Goal: Navigation & Orientation: Find specific page/section

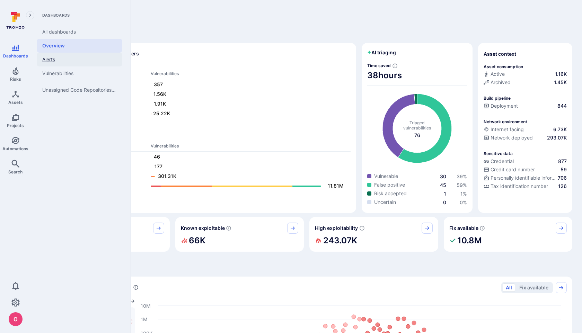
click at [55, 64] on link "Alerts" at bounding box center [80, 60] width 86 height 14
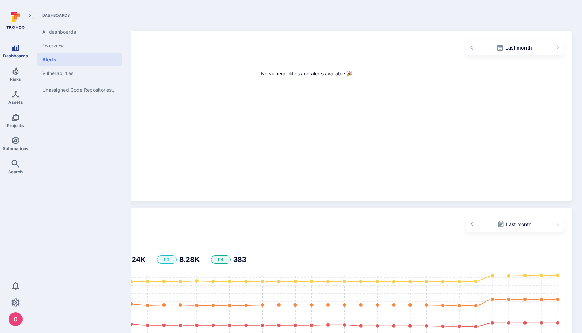
click at [18, 51] on icon "Dashboards" at bounding box center [15, 48] width 8 height 8
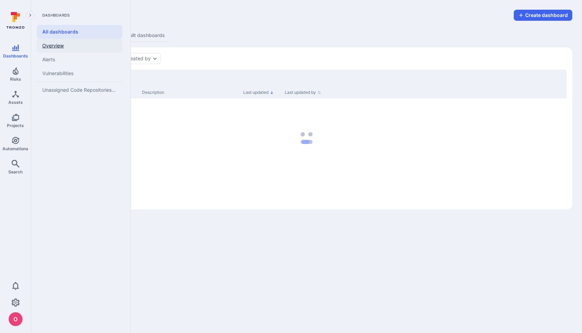
click at [60, 45] on link "Overview" at bounding box center [80, 46] width 86 height 14
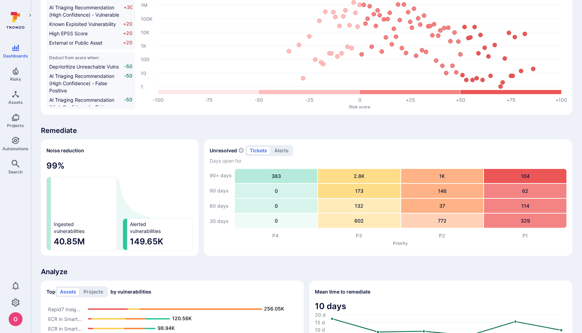
scroll to position [438, 0]
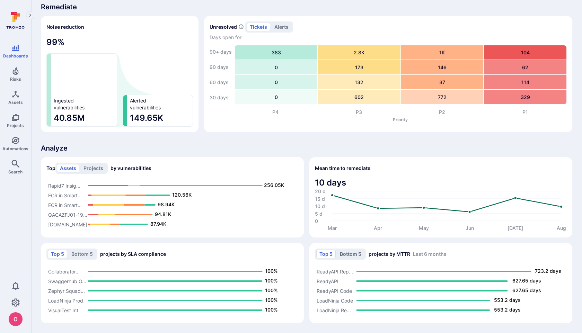
click at [357, 257] on button "Bottom 5" at bounding box center [350, 254] width 28 height 8
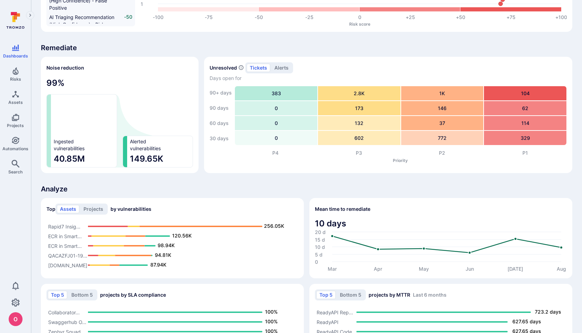
scroll to position [438, 0]
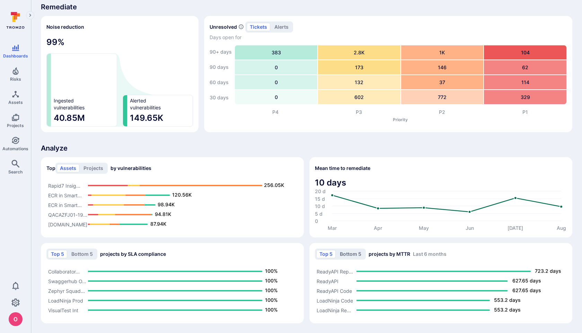
click at [351, 255] on button "Bottom 5" at bounding box center [350, 254] width 28 height 8
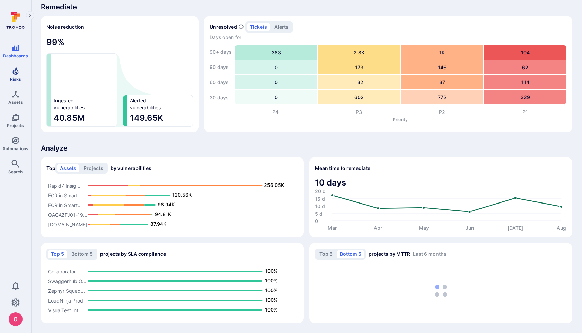
click at [9, 74] on link "Risks" at bounding box center [15, 74] width 31 height 20
